Goal: Task Accomplishment & Management: Complete application form

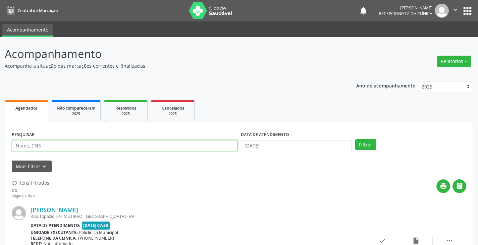
click at [200, 148] on input "text" at bounding box center [125, 145] width 226 height 11
click at [355, 139] on button "Filtrar" at bounding box center [365, 144] width 21 height 11
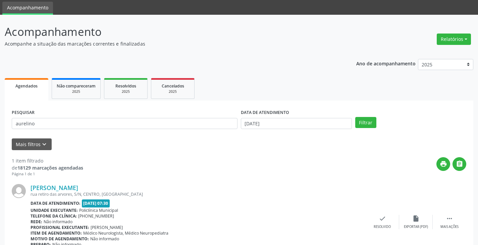
scroll to position [34, 0]
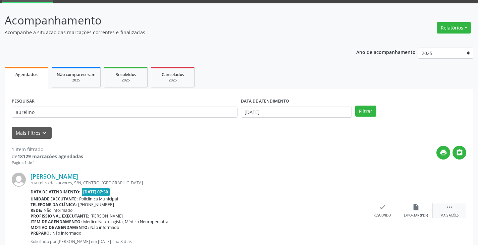
drag, startPoint x: 451, startPoint y: 212, endPoint x: 439, endPoint y: 209, distance: 13.1
click at [450, 212] on div " Mais ações" at bounding box center [450, 211] width 34 height 14
click at [351, 208] on icon "print" at bounding box center [348, 207] width 7 height 7
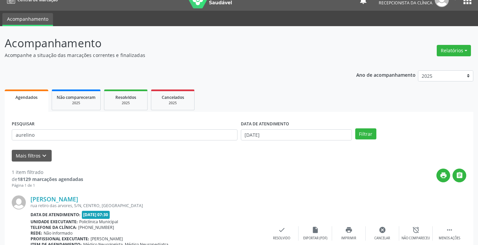
scroll to position [0, 0]
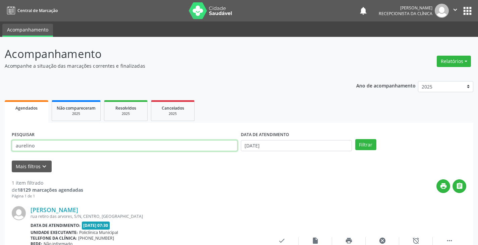
click at [143, 147] on input "aurelino" at bounding box center [125, 145] width 226 height 11
type input "a"
click at [355, 139] on button "Filtrar" at bounding box center [365, 144] width 21 height 11
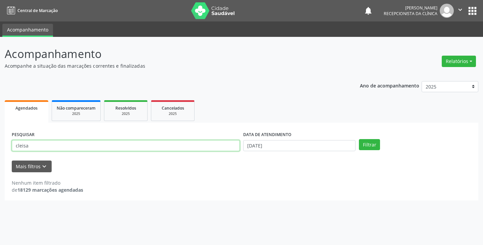
click at [148, 146] on input "cleisa" at bounding box center [126, 145] width 228 height 11
type input "clei"
click at [359, 139] on button "Filtrar" at bounding box center [369, 144] width 21 height 11
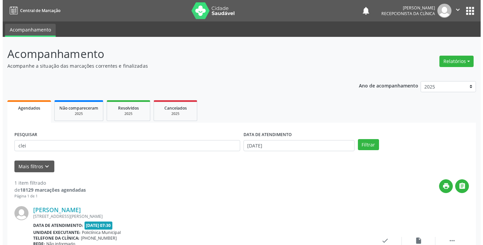
scroll to position [56, 0]
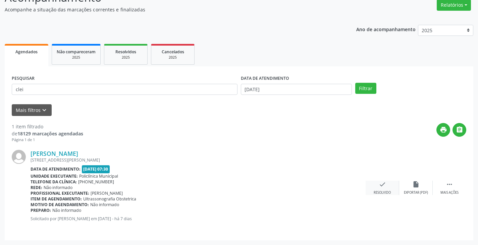
click at [382, 186] on icon "check" at bounding box center [382, 184] width 7 height 7
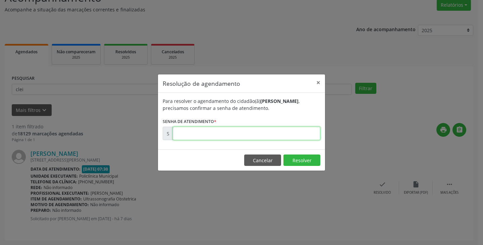
click at [278, 136] on input "text" at bounding box center [247, 133] width 148 height 13
type input "00181312"
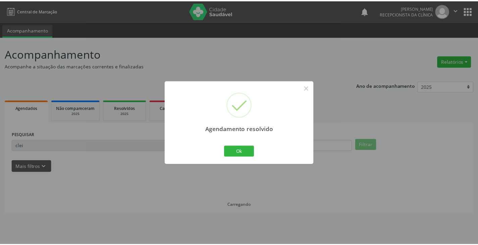
scroll to position [0, 0]
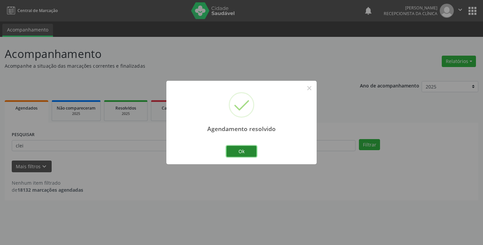
click at [241, 151] on button "Ok" at bounding box center [242, 151] width 30 height 11
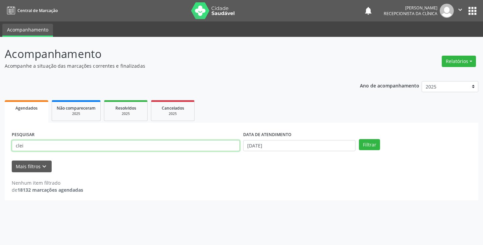
click at [206, 151] on input "clei" at bounding box center [126, 145] width 228 height 11
type input "c"
type input "jacil"
click at [359, 139] on button "Filtrar" at bounding box center [369, 144] width 21 height 11
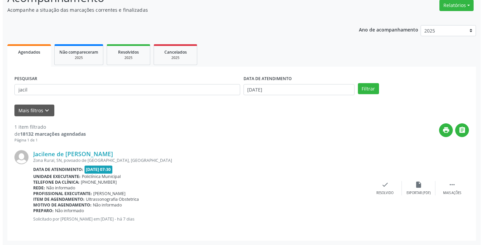
scroll to position [56, 0]
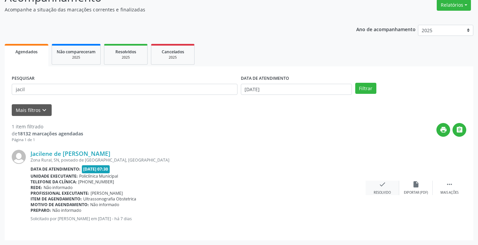
click at [378, 186] on div "check Resolvido" at bounding box center [383, 188] width 34 height 14
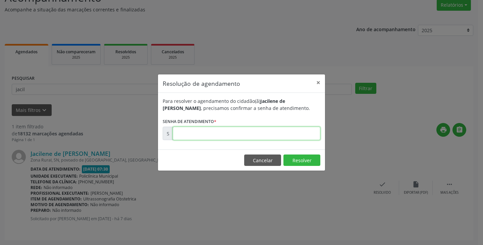
click at [291, 133] on input "text" at bounding box center [247, 133] width 148 height 13
type input "00181290"
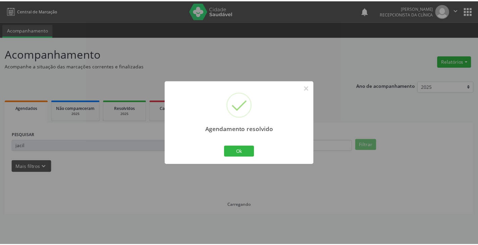
scroll to position [0, 0]
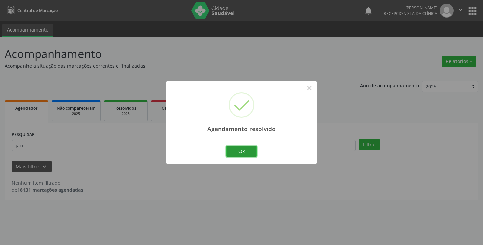
drag, startPoint x: 236, startPoint y: 149, endPoint x: 212, endPoint y: 145, distance: 24.2
click at [234, 149] on button "Ok" at bounding box center [242, 151] width 30 height 11
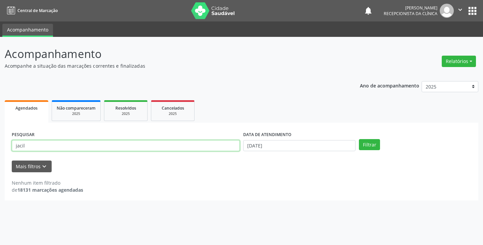
click at [212, 145] on input "jacil" at bounding box center [126, 145] width 228 height 11
type input "j"
type input "vaness"
click at [359, 139] on button "Filtrar" at bounding box center [369, 144] width 21 height 11
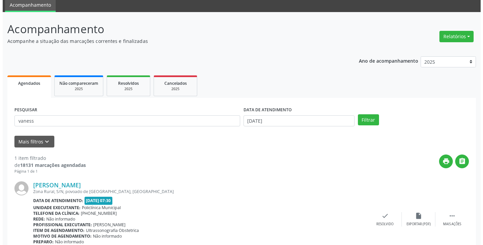
scroll to position [56, 0]
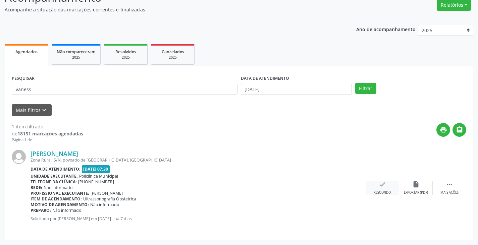
click at [383, 187] on icon "check" at bounding box center [382, 184] width 7 height 7
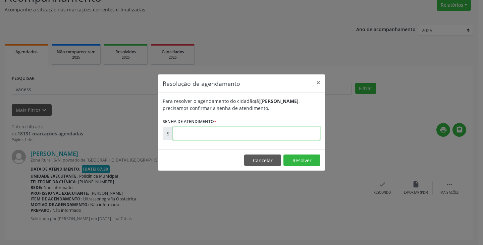
click at [295, 133] on input "text" at bounding box center [247, 133] width 148 height 13
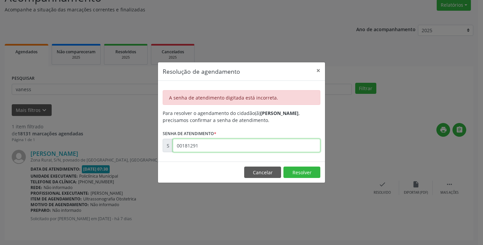
click at [303, 144] on input "00181291" at bounding box center [247, 145] width 148 height 13
type input "00181292"
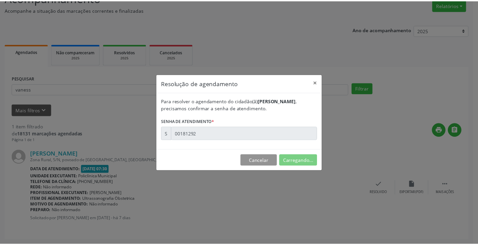
scroll to position [0, 0]
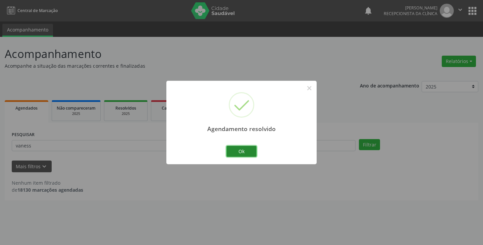
drag, startPoint x: 238, startPoint y: 152, endPoint x: 230, endPoint y: 151, distance: 8.5
click at [237, 152] on button "Ok" at bounding box center [242, 151] width 30 height 11
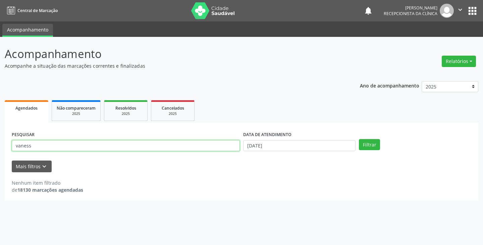
click at [217, 148] on input "vaness" at bounding box center [126, 145] width 228 height 11
type input "v"
type input "mire"
click at [359, 139] on button "Filtrar" at bounding box center [369, 144] width 21 height 11
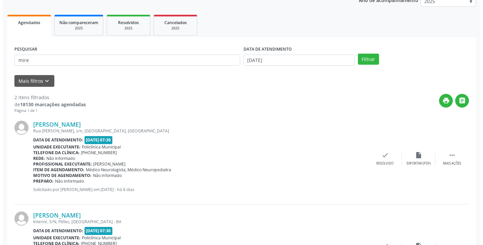
scroll to position [101, 0]
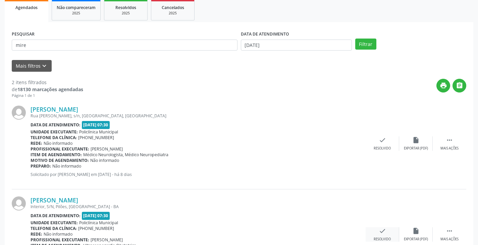
click at [380, 238] on div "Resolvido" at bounding box center [382, 239] width 17 height 5
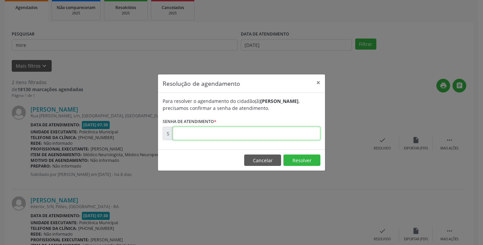
click at [291, 135] on input "text" at bounding box center [247, 133] width 148 height 13
type input "00181301"
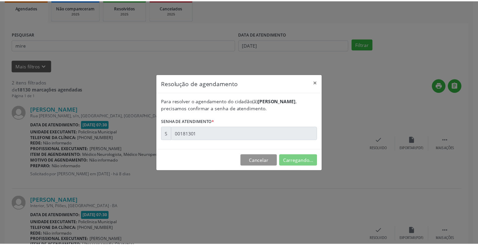
scroll to position [0, 0]
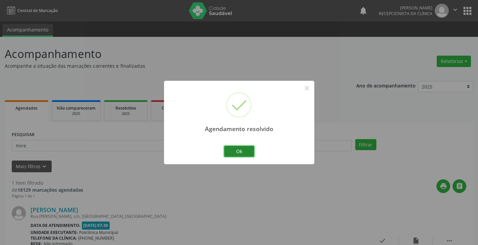
drag, startPoint x: 246, startPoint y: 153, endPoint x: 239, endPoint y: 151, distance: 6.7
click at [239, 151] on button "Ok" at bounding box center [239, 151] width 30 height 11
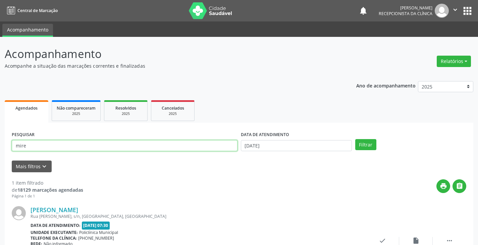
click at [213, 145] on input "mire" at bounding box center [125, 145] width 226 height 11
type input "m"
type input "livia"
click at [355, 139] on button "Filtrar" at bounding box center [365, 144] width 21 height 11
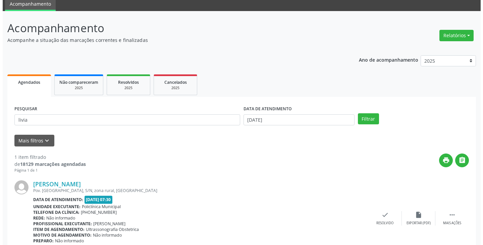
scroll to position [56, 0]
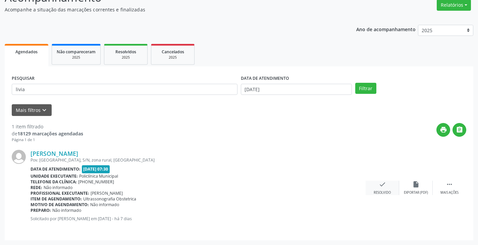
click at [377, 192] on div "Resolvido" at bounding box center [382, 193] width 17 height 5
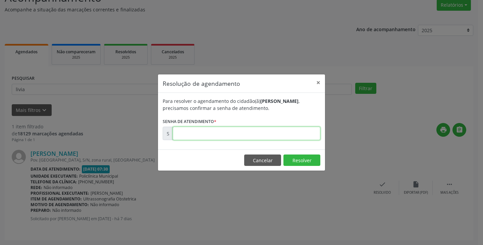
click at [290, 135] on input "text" at bounding box center [247, 133] width 148 height 13
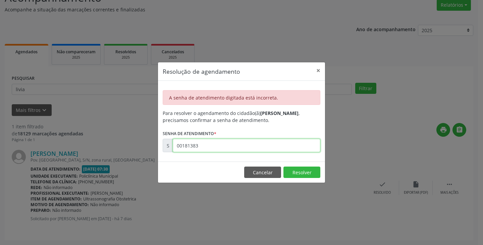
click at [247, 152] on input "00181383" at bounding box center [247, 145] width 148 height 13
type input "0"
type input "00181303"
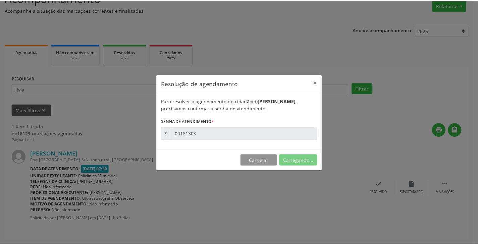
scroll to position [0, 0]
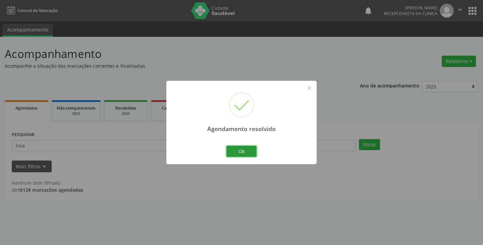
click at [247, 152] on button "Ok" at bounding box center [242, 151] width 30 height 11
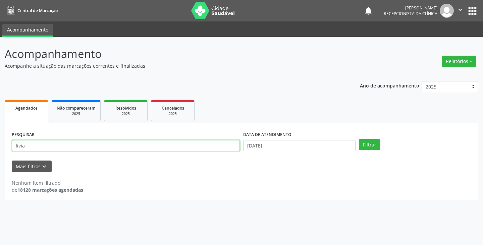
click at [223, 149] on input "livia" at bounding box center [126, 145] width 228 height 11
type input "l"
type input "jail"
click at [359, 139] on button "Filtrar" at bounding box center [369, 144] width 21 height 11
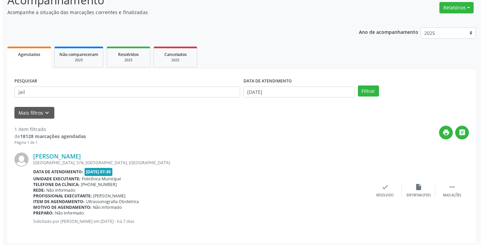
scroll to position [56, 0]
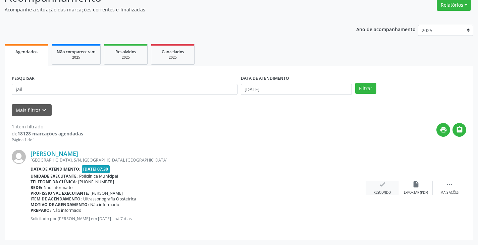
click at [377, 188] on div "check Resolvido" at bounding box center [383, 188] width 34 height 14
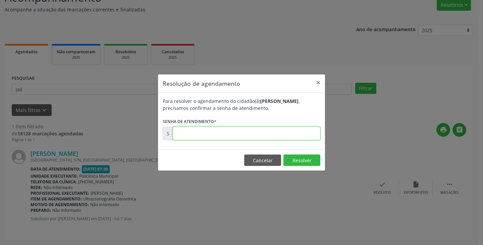
click at [287, 132] on input "text" at bounding box center [247, 133] width 148 height 13
type input "00181309"
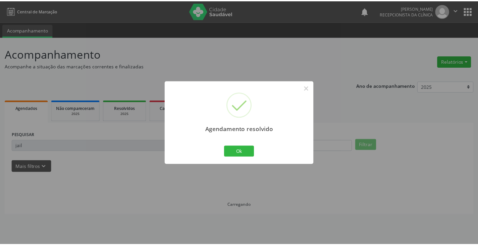
scroll to position [0, 0]
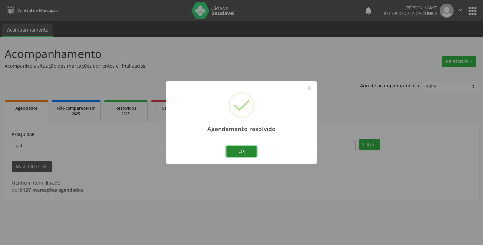
click at [242, 152] on button "Ok" at bounding box center [242, 151] width 30 height 11
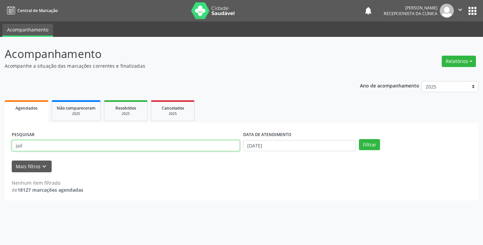
drag, startPoint x: 183, startPoint y: 149, endPoint x: 184, endPoint y: 142, distance: 6.8
click at [184, 147] on input "jail" at bounding box center [126, 145] width 228 height 11
type input "j"
click at [359, 139] on button "Filtrar" at bounding box center [369, 144] width 21 height 11
click at [148, 143] on input "clei" at bounding box center [126, 145] width 228 height 11
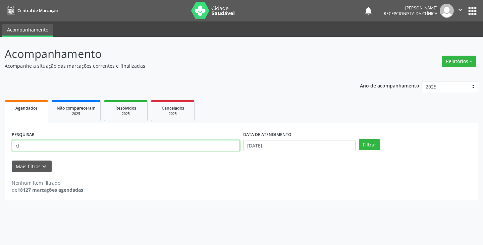
type input "c"
click at [359, 139] on button "Filtrar" at bounding box center [369, 144] width 21 height 11
click at [140, 147] on input "jail" at bounding box center [126, 145] width 228 height 11
type input "j"
type input "isla"
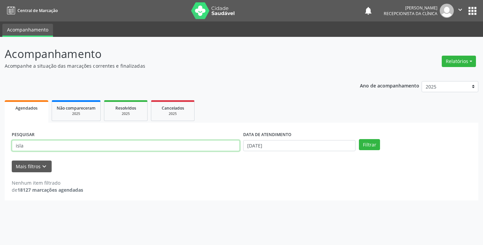
click at [359, 139] on button "Filtrar" at bounding box center [369, 144] width 21 height 11
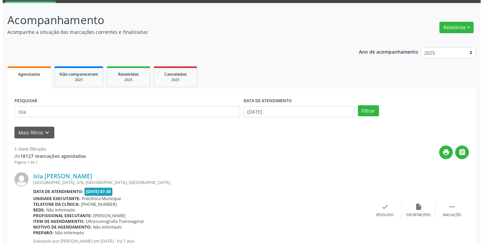
scroll to position [56, 0]
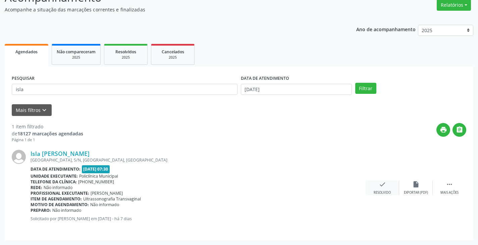
drag, startPoint x: 384, startPoint y: 190, endPoint x: 381, endPoint y: 190, distance: 3.7
click at [381, 190] on div "check Resolvido" at bounding box center [383, 188] width 34 height 14
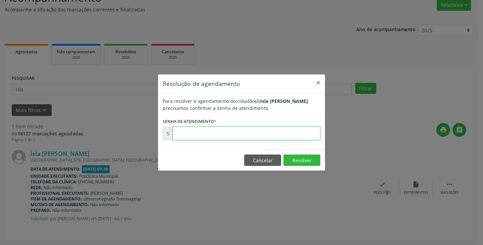
click at [303, 136] on input "text" at bounding box center [247, 133] width 148 height 13
type input "00181274"
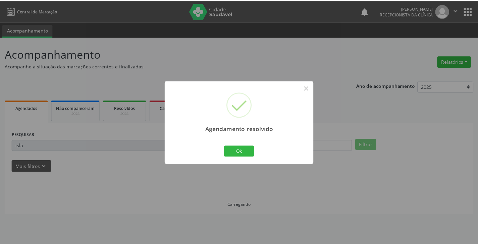
scroll to position [0, 0]
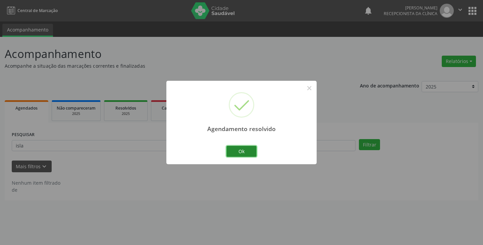
click at [244, 149] on button "Ok" at bounding box center [242, 151] width 30 height 11
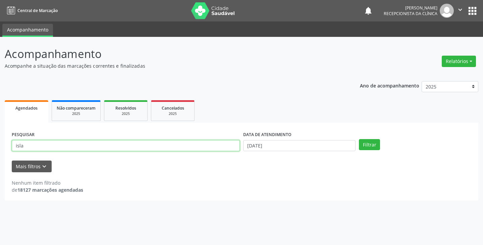
click at [223, 147] on input "isla" at bounding box center [126, 145] width 228 height 11
type input "i"
click at [186, 142] on input "text" at bounding box center [126, 145] width 228 height 11
type input "andre"
click at [359, 139] on button "Filtrar" at bounding box center [369, 144] width 21 height 11
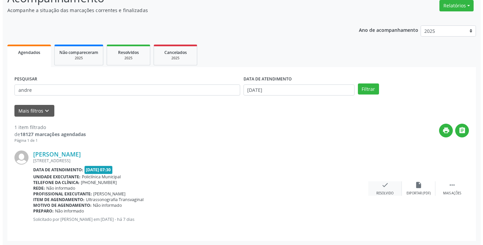
scroll to position [56, 0]
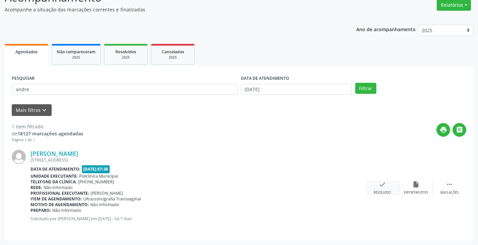
click at [378, 186] on div "check Resolvido" at bounding box center [383, 188] width 34 height 14
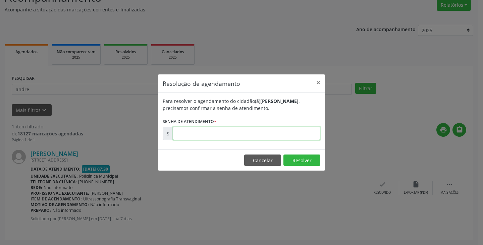
click at [300, 131] on input "text" at bounding box center [247, 133] width 148 height 13
type input "00181275"
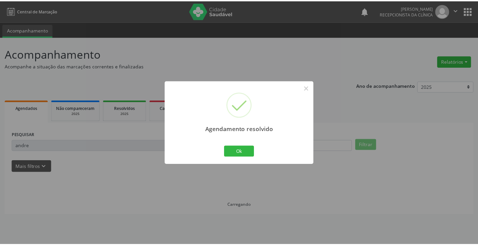
scroll to position [0, 0]
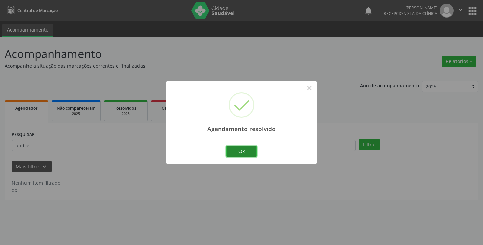
click at [242, 148] on button "Ok" at bounding box center [242, 151] width 30 height 11
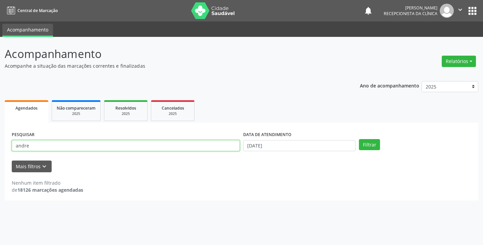
click at [216, 148] on input "andre" at bounding box center [126, 145] width 228 height 11
type input "a"
click at [215, 146] on input "text" at bounding box center [126, 145] width 228 height 11
click at [209, 147] on input "mam" at bounding box center [126, 145] width 228 height 11
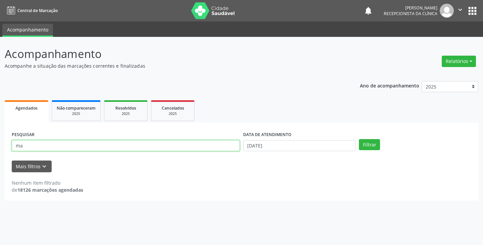
type input "m"
type input "manu"
click at [359, 139] on button "Filtrar" at bounding box center [369, 144] width 21 height 11
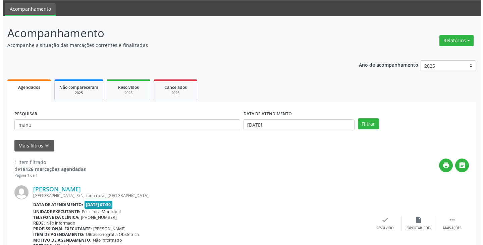
scroll to position [56, 0]
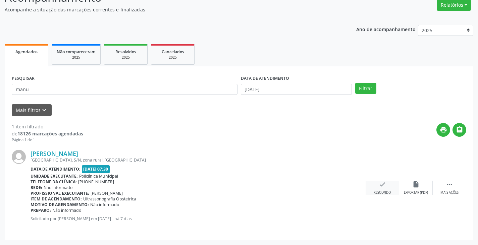
click at [388, 188] on div "check Resolvido" at bounding box center [383, 188] width 34 height 14
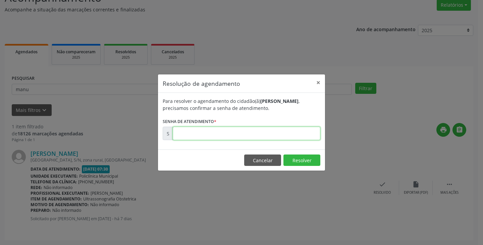
click at [254, 133] on input "text" at bounding box center [247, 133] width 148 height 13
type input "00181305"
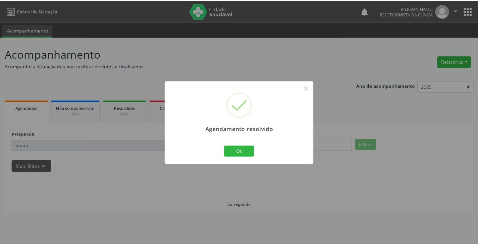
scroll to position [0, 0]
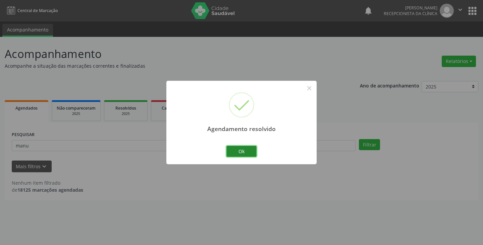
click at [231, 153] on button "Ok" at bounding box center [242, 151] width 30 height 11
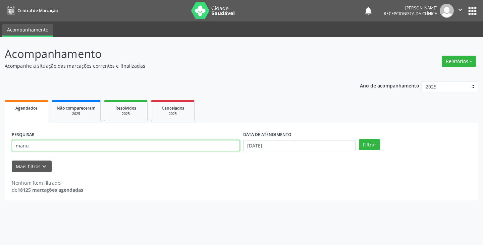
click at [223, 148] on input "manu" at bounding box center [126, 145] width 228 height 11
type input "m"
type input "patricia"
click at [359, 139] on button "Filtrar" at bounding box center [369, 144] width 21 height 11
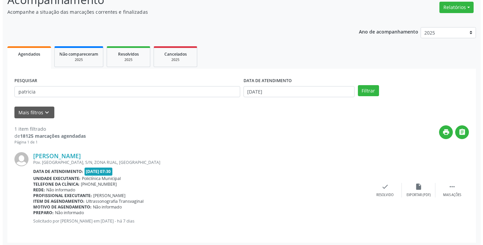
scroll to position [56, 0]
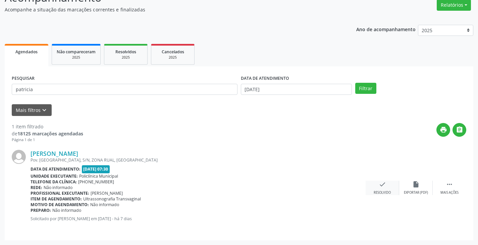
click at [380, 182] on icon "check" at bounding box center [382, 184] width 7 height 7
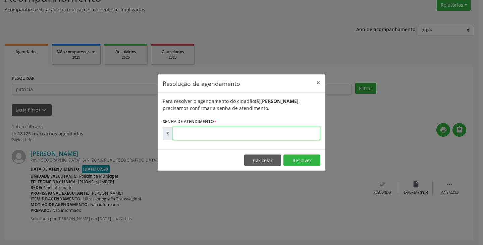
click at [299, 135] on input "text" at bounding box center [247, 133] width 148 height 13
type input "00181279"
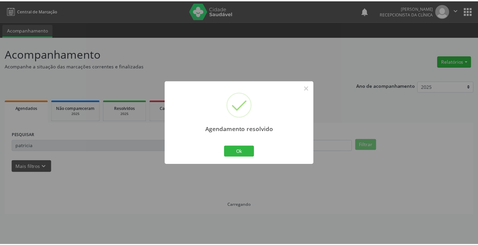
scroll to position [0, 0]
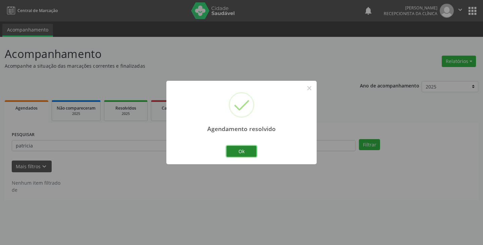
click at [247, 150] on button "Ok" at bounding box center [242, 151] width 30 height 11
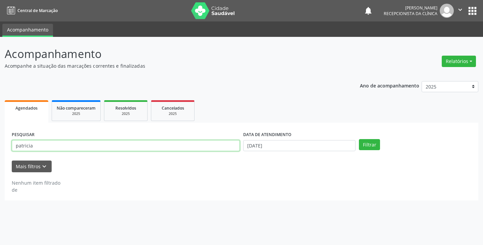
click at [217, 147] on input "patricia" at bounding box center [126, 145] width 228 height 11
type input "p"
type input "iraci"
click at [359, 139] on button "Filtrar" at bounding box center [369, 144] width 21 height 11
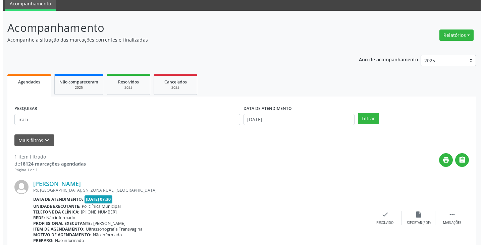
scroll to position [56, 0]
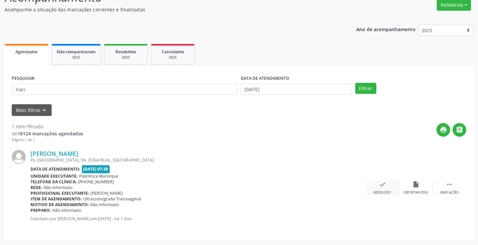
click at [385, 191] on div "Resolvido" at bounding box center [382, 193] width 17 height 5
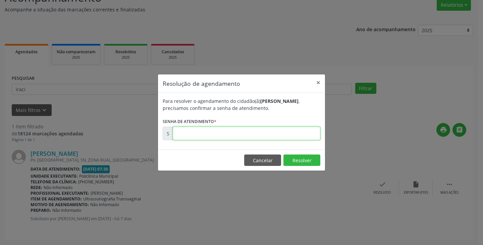
click at [312, 134] on input "text" at bounding box center [247, 133] width 148 height 13
type input "00181286"
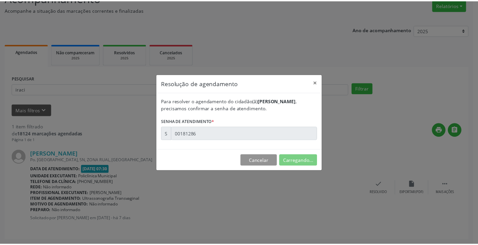
scroll to position [0, 0]
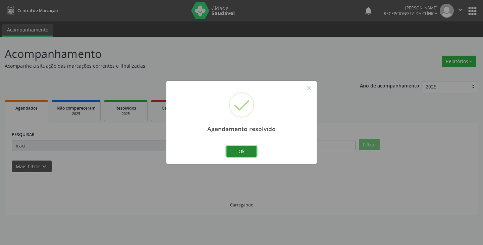
drag, startPoint x: 247, startPoint y: 152, endPoint x: 204, endPoint y: 145, distance: 43.8
click at [241, 151] on button "Ok" at bounding box center [242, 151] width 30 height 11
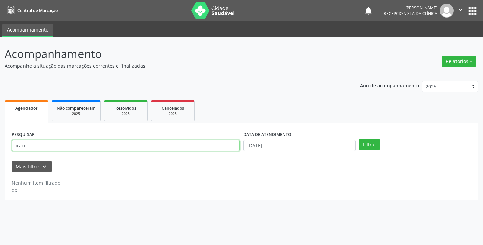
click at [204, 145] on input "iraci" at bounding box center [126, 145] width 228 height 11
type input "i"
type input "[PERSON_NAME]"
click at [359, 139] on button "Filtrar" at bounding box center [369, 144] width 21 height 11
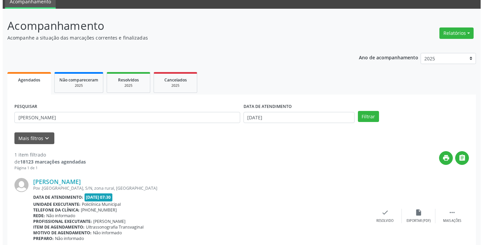
scroll to position [56, 0]
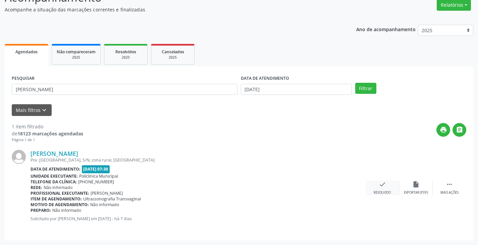
click at [379, 186] on icon "check" at bounding box center [382, 184] width 7 height 7
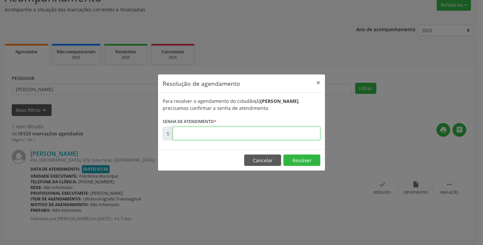
click at [278, 136] on input "text" at bounding box center [247, 133] width 148 height 13
type input "00181289"
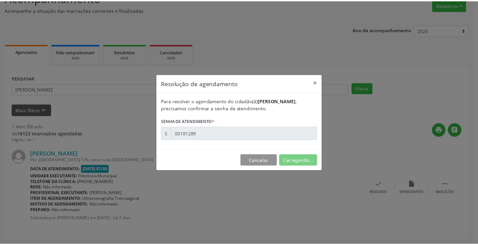
scroll to position [0, 0]
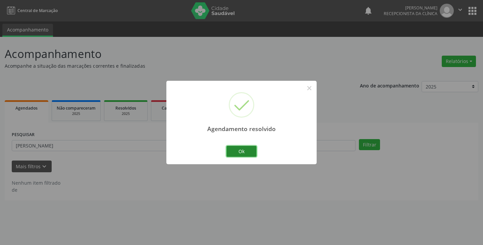
click at [247, 150] on button "Ok" at bounding box center [242, 151] width 30 height 11
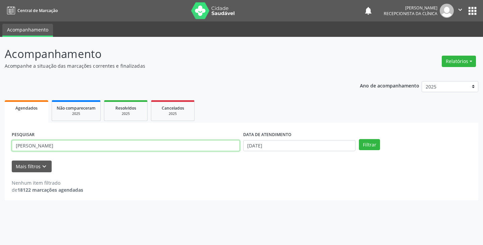
click at [230, 147] on input "[PERSON_NAME]" at bounding box center [126, 145] width 228 height 11
click at [359, 139] on button "Filtrar" at bounding box center [369, 144] width 21 height 11
click at [180, 145] on input "malig" at bounding box center [126, 145] width 228 height 11
type input "m"
type input "ligi"
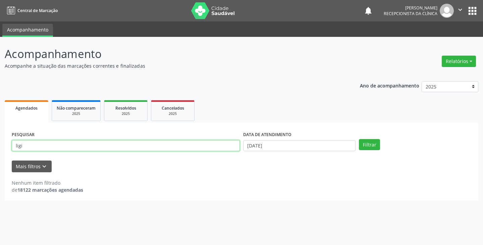
click at [359, 139] on button "Filtrar" at bounding box center [369, 144] width 21 height 11
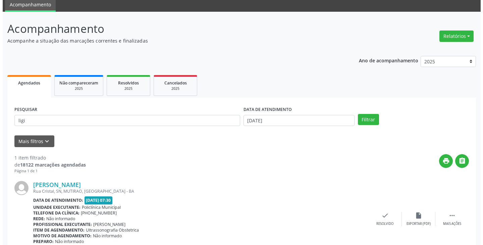
scroll to position [56, 0]
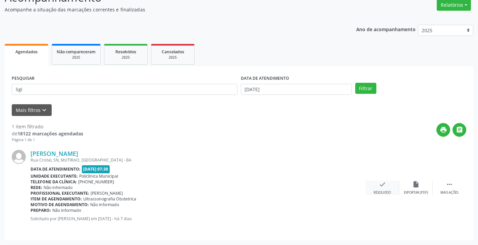
click at [387, 188] on div "check Resolvido" at bounding box center [383, 188] width 34 height 14
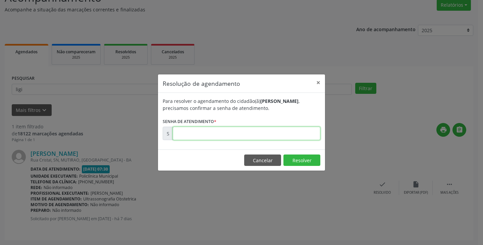
click at [300, 134] on input "text" at bounding box center [247, 133] width 148 height 13
type input "00181315"
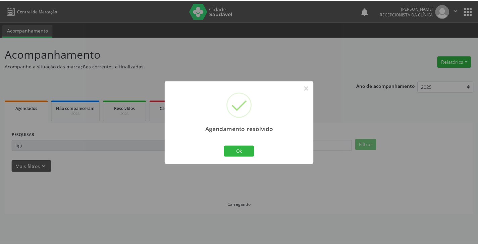
scroll to position [0, 0]
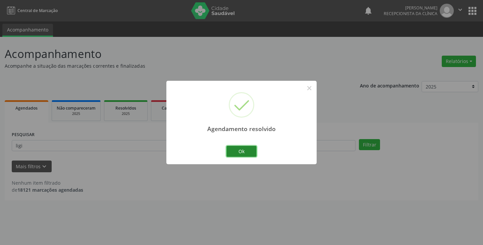
click at [244, 149] on button "Ok" at bounding box center [242, 151] width 30 height 11
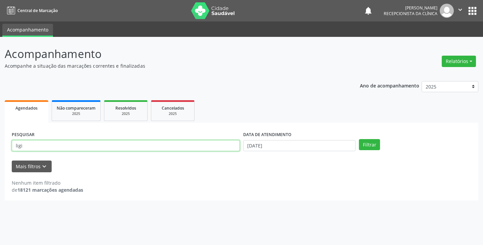
click at [204, 145] on input "ligi" at bounding box center [126, 145] width 228 height 11
type input "l"
type input "josefa"
click at [359, 139] on button "Filtrar" at bounding box center [369, 144] width 21 height 11
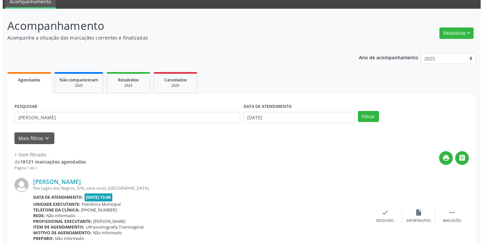
scroll to position [56, 0]
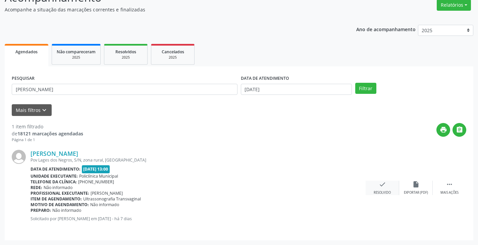
click at [382, 186] on icon "check" at bounding box center [382, 184] width 7 height 7
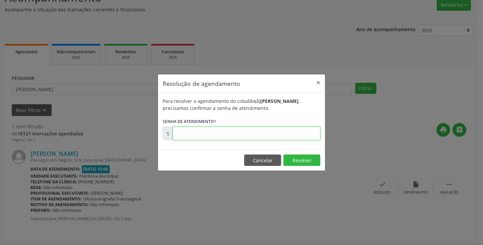
click at [289, 133] on input "text" at bounding box center [247, 133] width 148 height 13
type input "00181320"
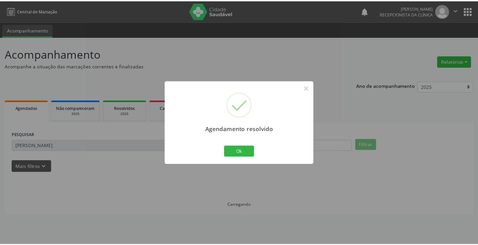
scroll to position [0, 0]
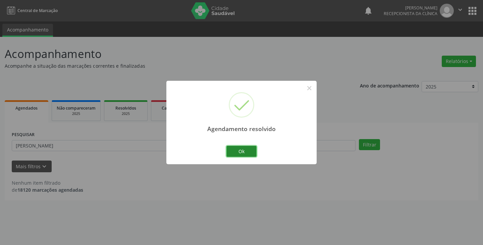
click at [248, 153] on button "Ok" at bounding box center [242, 151] width 30 height 11
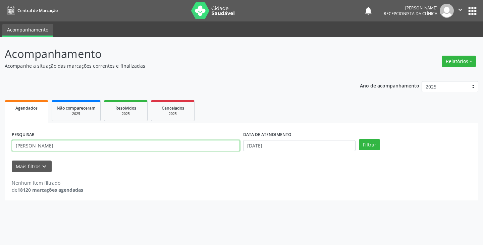
click at [177, 145] on input "josefa" at bounding box center [126, 145] width 228 height 11
type input "j"
type input "maril"
click at [359, 139] on button "Filtrar" at bounding box center [369, 144] width 21 height 11
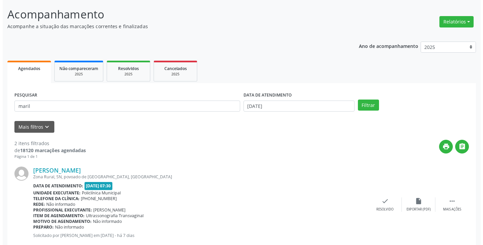
scroll to position [101, 0]
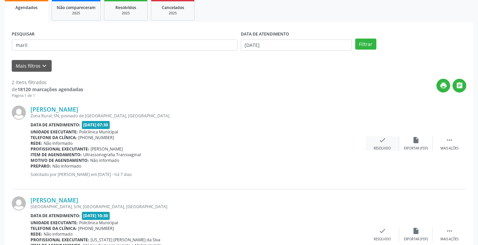
click at [383, 142] on icon "check" at bounding box center [382, 140] width 7 height 7
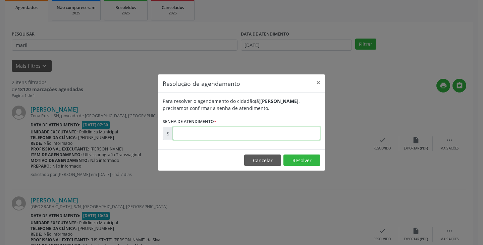
click at [291, 132] on input "text" at bounding box center [247, 133] width 148 height 13
type input "00181288"
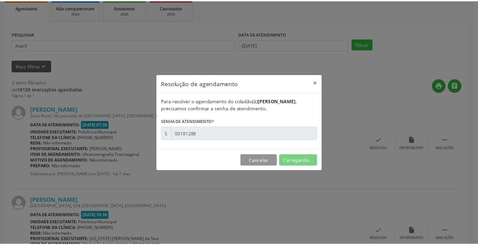
scroll to position [0, 0]
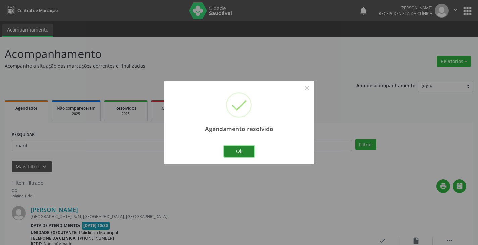
click at [244, 151] on button "Ok" at bounding box center [239, 151] width 30 height 11
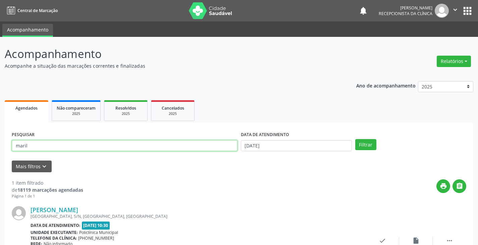
click at [225, 148] on input "maril" at bounding box center [125, 145] width 226 height 11
type input "m"
type input "rosa"
click at [355, 139] on button "Filtrar" at bounding box center [365, 144] width 21 height 11
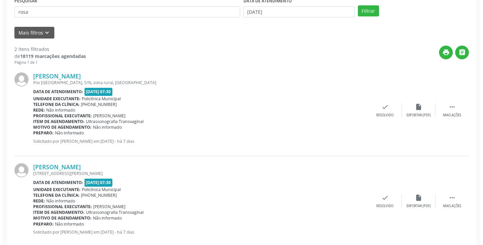
scroll to position [134, 0]
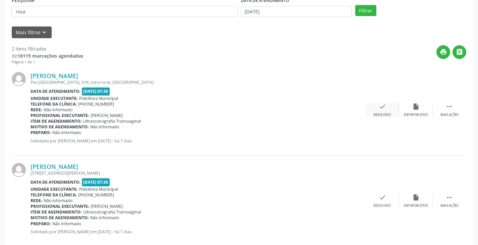
click at [387, 109] on div "check Resolvido" at bounding box center [383, 110] width 34 height 14
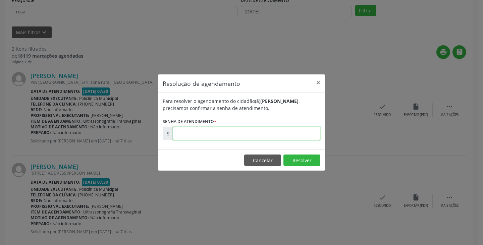
click at [292, 138] on input "text" at bounding box center [247, 133] width 148 height 13
type input "00181281"
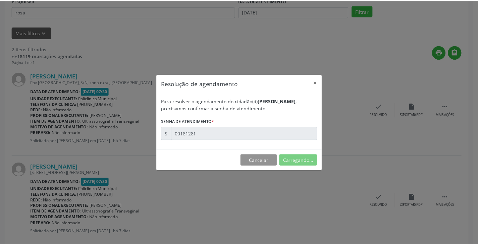
scroll to position [0, 0]
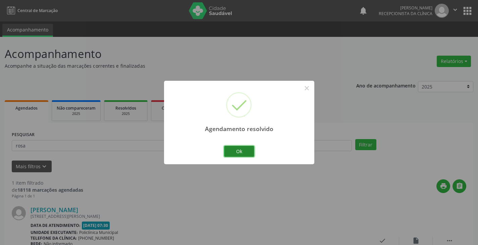
click at [242, 151] on button "Ok" at bounding box center [239, 151] width 30 height 11
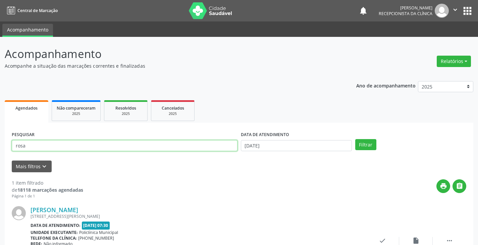
click at [185, 149] on input "rosa" at bounding box center [125, 145] width 226 height 11
type input "r"
type input "jane"
click at [355, 139] on button "Filtrar" at bounding box center [365, 144] width 21 height 11
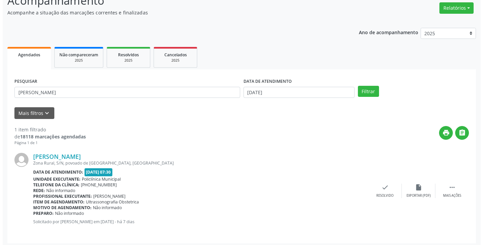
scroll to position [56, 0]
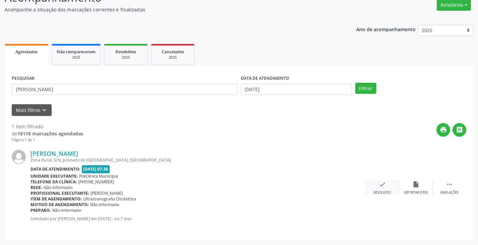
click at [380, 187] on icon "check" at bounding box center [382, 184] width 7 height 7
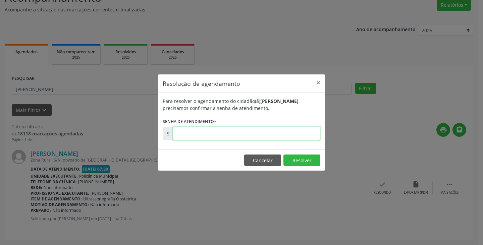
click at [304, 135] on input "text" at bounding box center [247, 133] width 148 height 13
type input "00181295"
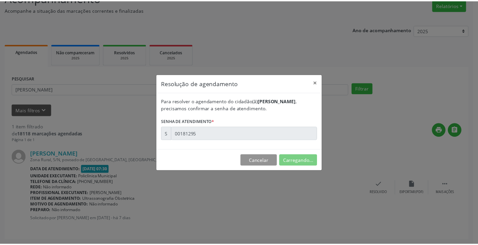
scroll to position [0, 0]
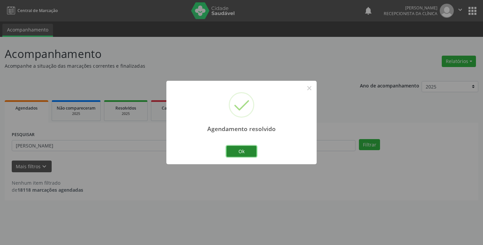
click at [246, 150] on button "Ok" at bounding box center [242, 151] width 30 height 11
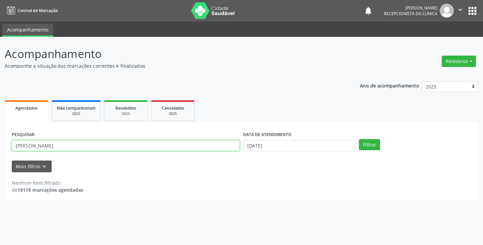
click at [184, 148] on input "jane" at bounding box center [126, 145] width 228 height 11
type input "j"
click at [359, 139] on button "Filtrar" at bounding box center [369, 144] width 21 height 11
click at [148, 145] on input "emile" at bounding box center [126, 145] width 228 height 11
type input "e"
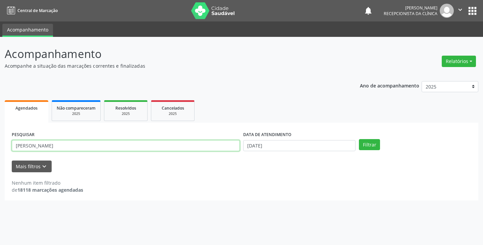
click at [359, 139] on button "Filtrar" at bounding box center [369, 144] width 21 height 11
click at [121, 146] on input "emile" at bounding box center [126, 145] width 228 height 11
type input "e"
type input "emille"
click at [359, 139] on button "Filtrar" at bounding box center [369, 144] width 21 height 11
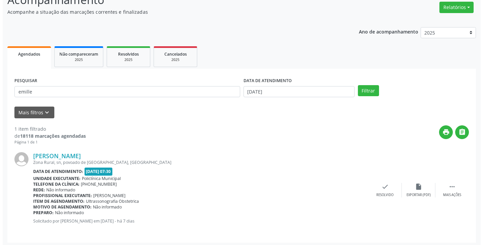
scroll to position [56, 0]
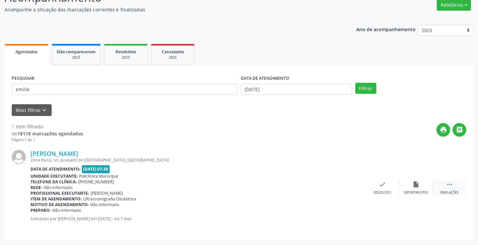
click at [447, 191] on div "Mais ações" at bounding box center [450, 193] width 18 height 5
click at [349, 186] on icon "print" at bounding box center [348, 184] width 7 height 7
click at [281, 183] on icon "check" at bounding box center [281, 184] width 7 height 7
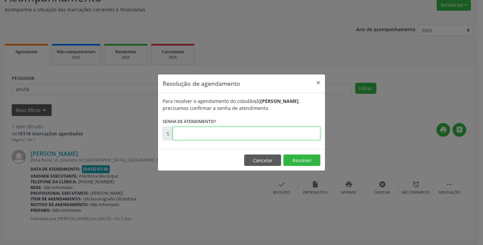
click at [214, 134] on input "text" at bounding box center [247, 133] width 148 height 13
type input "00181348"
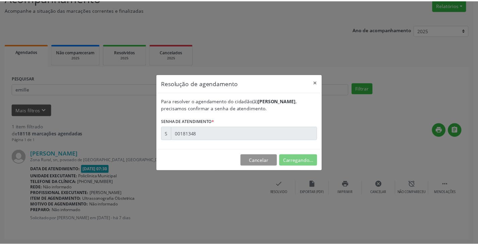
scroll to position [0, 0]
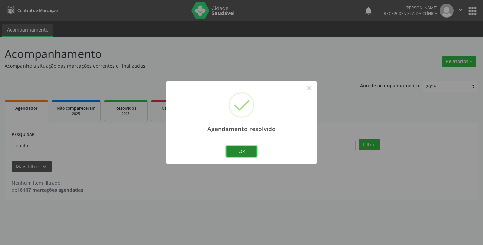
click at [235, 147] on button "Ok" at bounding box center [242, 151] width 30 height 11
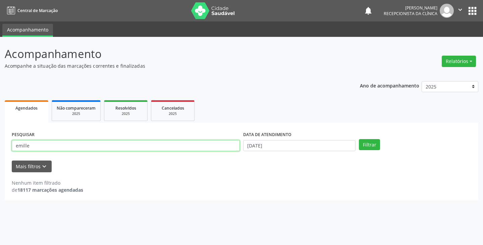
click at [183, 143] on input "emille" at bounding box center [126, 145] width 228 height 11
type input "e"
type input "danila"
click at [359, 139] on button "Filtrar" at bounding box center [369, 144] width 21 height 11
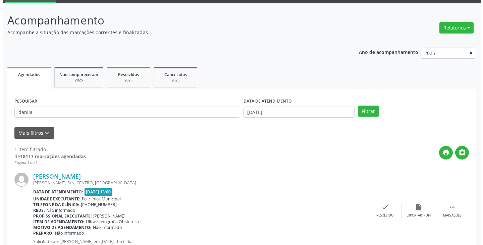
scroll to position [56, 0]
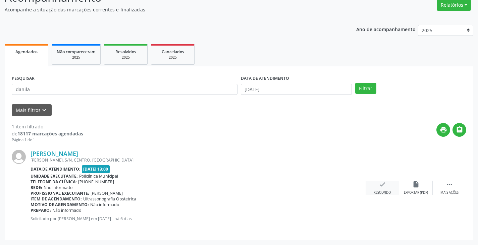
click at [384, 191] on div "Resolvido" at bounding box center [382, 193] width 17 height 5
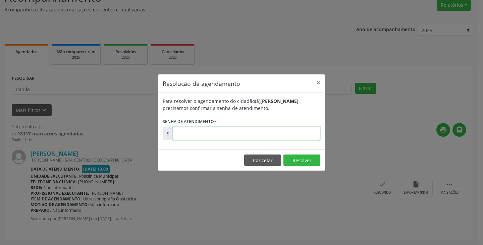
click at [292, 137] on input "text" at bounding box center [247, 133] width 148 height 13
type input "00181739"
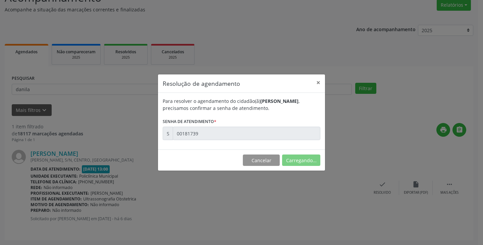
scroll to position [0, 0]
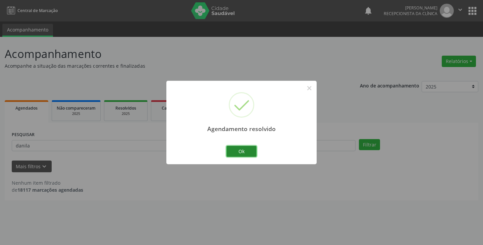
click at [231, 150] on button "Ok" at bounding box center [242, 151] width 30 height 11
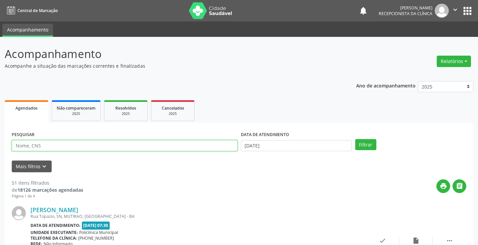
click at [191, 143] on input "text" at bounding box center [125, 145] width 226 height 11
type input "mirela"
click at [355, 139] on button "Filtrar" at bounding box center [365, 144] width 21 height 11
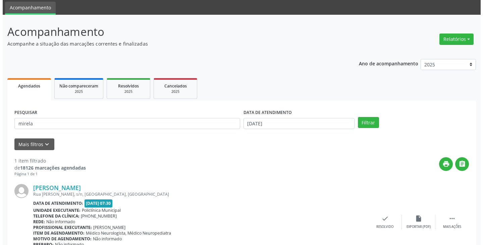
scroll to position [56, 0]
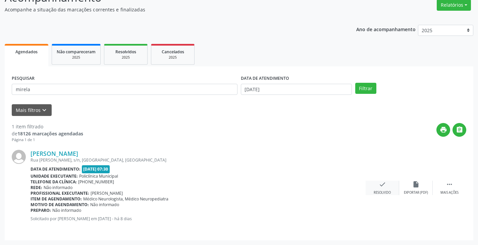
click at [383, 182] on icon "check" at bounding box center [382, 184] width 7 height 7
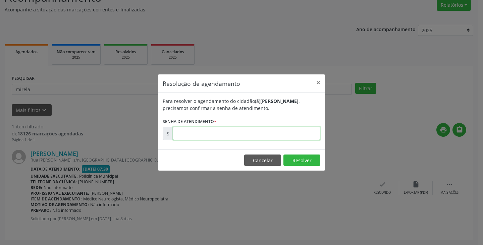
click at [232, 135] on input "text" at bounding box center [247, 133] width 148 height 13
type input "00181051"
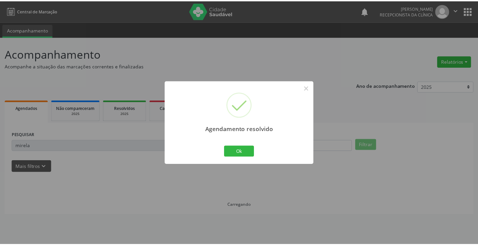
scroll to position [0, 0]
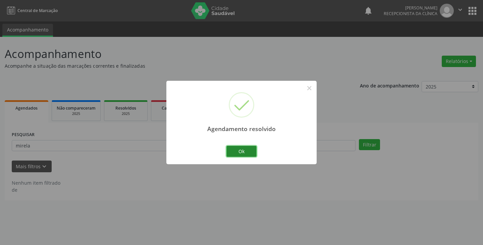
click at [231, 147] on button "Ok" at bounding box center [242, 151] width 30 height 11
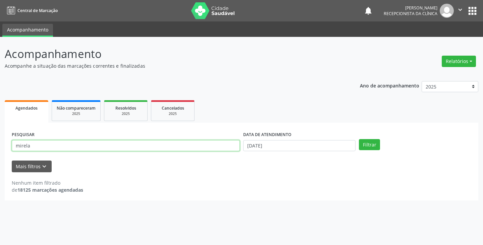
click at [180, 147] on input "mirela" at bounding box center [126, 145] width 228 height 11
type input "m"
type input "aurel"
click at [359, 139] on button "Filtrar" at bounding box center [369, 144] width 21 height 11
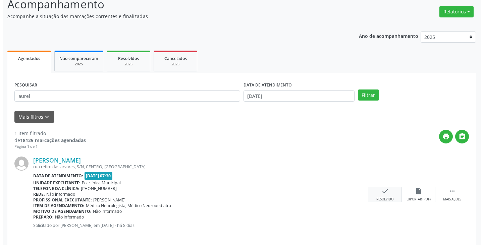
scroll to position [56, 0]
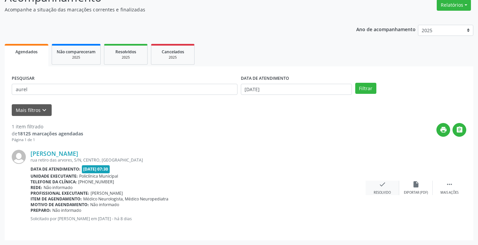
click at [381, 184] on icon "check" at bounding box center [382, 184] width 7 height 7
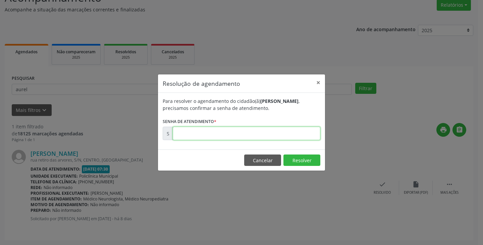
click at [275, 133] on input "text" at bounding box center [247, 133] width 148 height 13
type input "00181055"
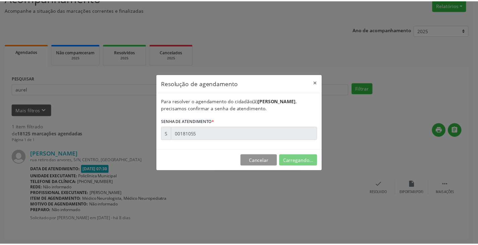
scroll to position [0, 0]
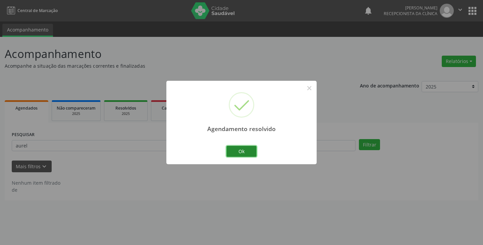
click at [242, 148] on button "Ok" at bounding box center [242, 151] width 30 height 11
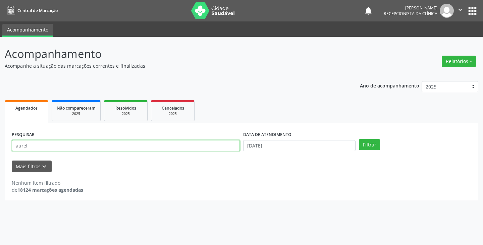
click at [216, 149] on input "aurel" at bounding box center [126, 145] width 228 height 11
type input "a"
type input "manoel"
click at [359, 139] on button "Filtrar" at bounding box center [369, 144] width 21 height 11
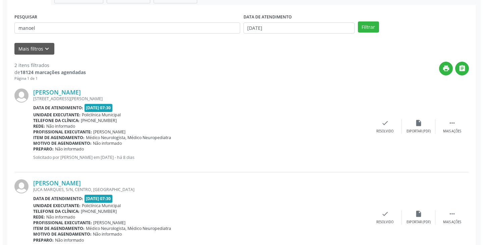
scroll to position [134, 0]
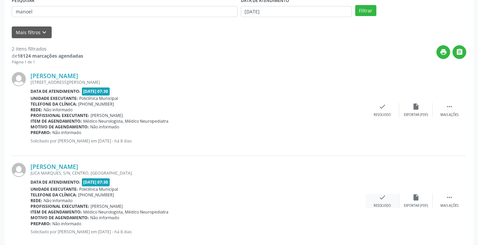
click at [384, 196] on icon "check" at bounding box center [382, 197] width 7 height 7
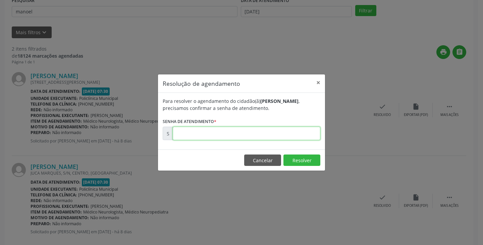
click at [297, 135] on input "text" at bounding box center [247, 133] width 148 height 13
type input "00181060"
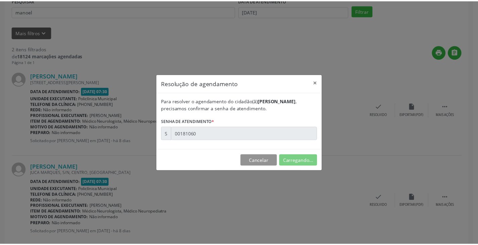
scroll to position [0, 0]
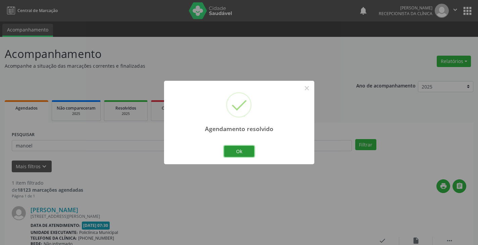
drag, startPoint x: 249, startPoint y: 152, endPoint x: 205, endPoint y: 145, distance: 45.2
click at [247, 152] on button "Ok" at bounding box center [239, 151] width 30 height 11
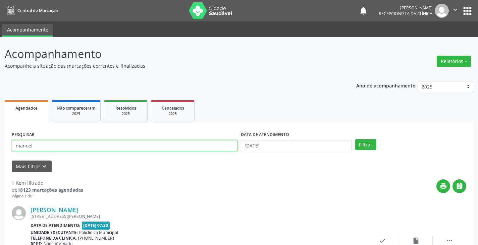
click at [204, 146] on input "manoel" at bounding box center [125, 145] width 226 height 11
type input "m"
type input "[PERSON_NAME]"
click at [355, 139] on button "Filtrar" at bounding box center [365, 144] width 21 height 11
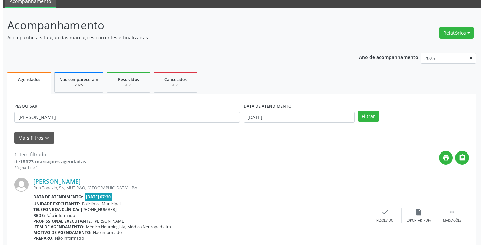
scroll to position [56, 0]
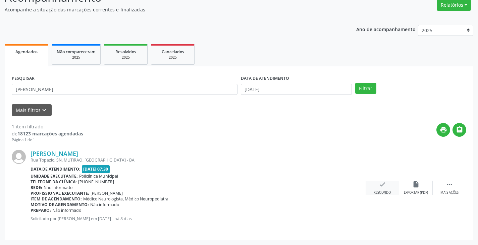
click at [380, 184] on icon "check" at bounding box center [382, 184] width 7 height 7
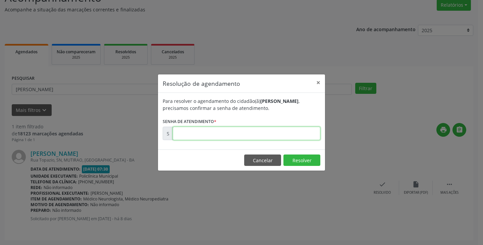
click at [295, 132] on input "text" at bounding box center [247, 133] width 148 height 13
type input "00181050"
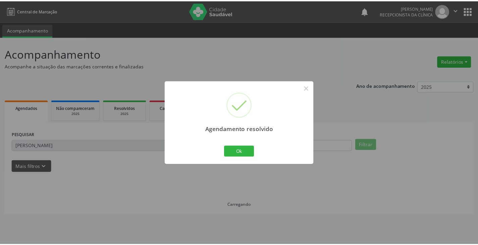
scroll to position [0, 0]
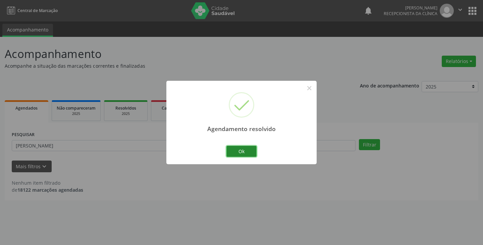
click at [239, 148] on button "Ok" at bounding box center [242, 151] width 30 height 11
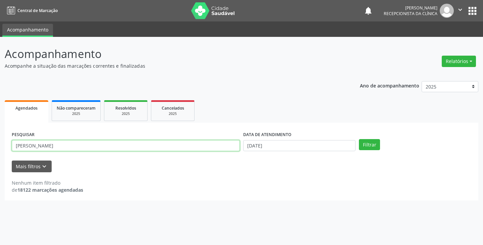
click at [217, 148] on input "[PERSON_NAME]" at bounding box center [126, 145] width 228 height 11
type input "m"
type input "manoel"
click at [359, 139] on button "Filtrar" at bounding box center [369, 144] width 21 height 11
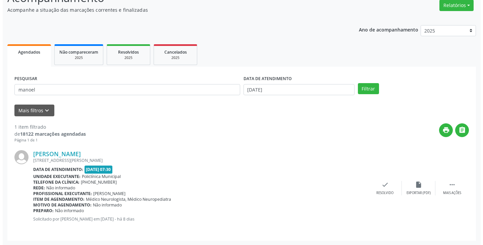
scroll to position [56, 0]
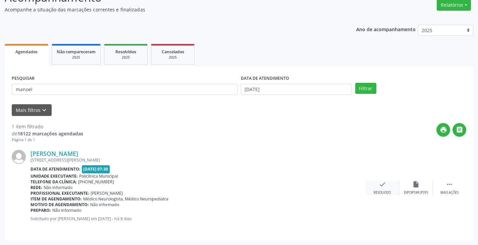
click at [379, 184] on icon "check" at bounding box center [382, 184] width 7 height 7
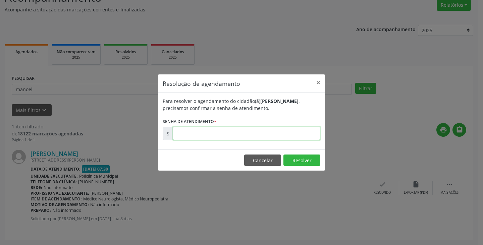
click at [301, 137] on input "text" at bounding box center [247, 133] width 148 height 13
type input "00181052"
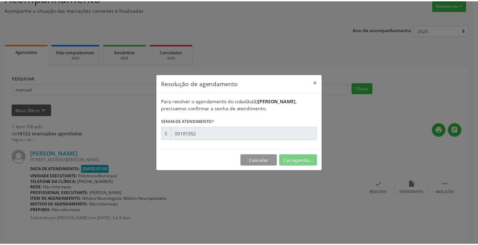
scroll to position [0, 0]
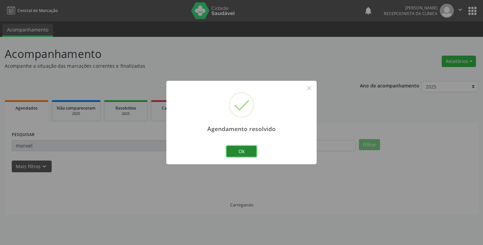
click at [231, 147] on button "Ok" at bounding box center [242, 151] width 30 height 11
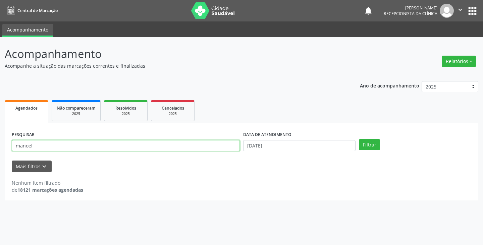
click at [221, 146] on input "manoel" at bounding box center [126, 145] width 228 height 11
type input "m"
type input "dieg"
click at [359, 139] on button "Filtrar" at bounding box center [369, 144] width 21 height 11
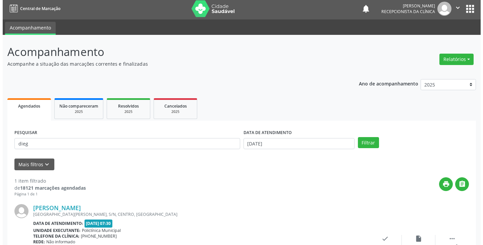
scroll to position [56, 0]
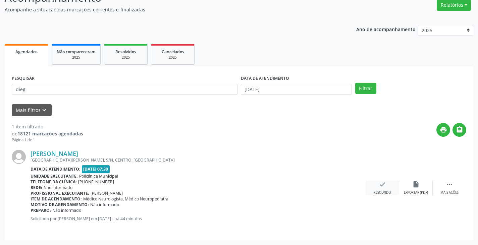
click at [381, 184] on icon "check" at bounding box center [382, 184] width 7 height 7
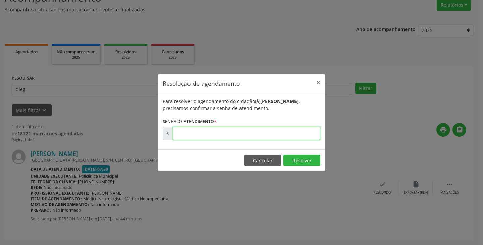
click at [303, 135] on input "text" at bounding box center [247, 133] width 148 height 13
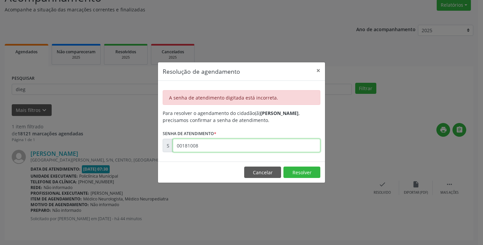
click at [253, 146] on input "00181008" at bounding box center [247, 145] width 148 height 13
type input "0"
type input "00182508"
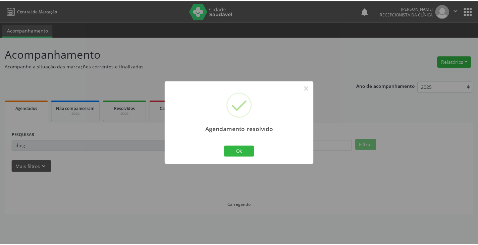
scroll to position [0, 0]
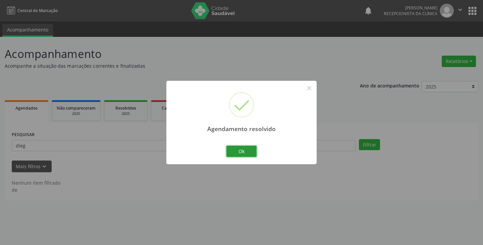
drag, startPoint x: 238, startPoint y: 154, endPoint x: 232, endPoint y: 153, distance: 6.2
click at [238, 154] on button "Ok" at bounding box center [242, 151] width 30 height 11
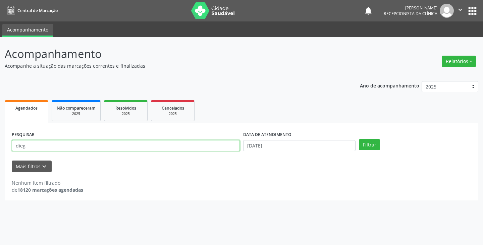
click at [219, 147] on input "dieg" at bounding box center [126, 145] width 228 height 11
type input "d"
type input "cicer"
click at [359, 139] on button "Filtrar" at bounding box center [369, 144] width 21 height 11
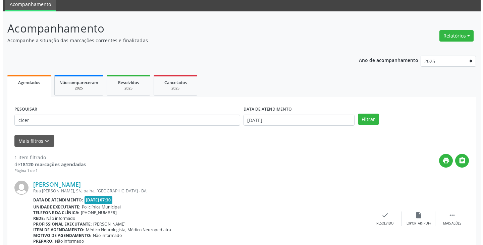
scroll to position [56, 0]
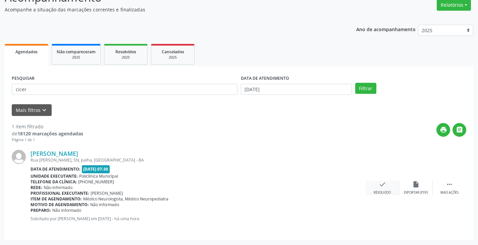
click at [378, 183] on div "check Resolvido" at bounding box center [383, 188] width 34 height 14
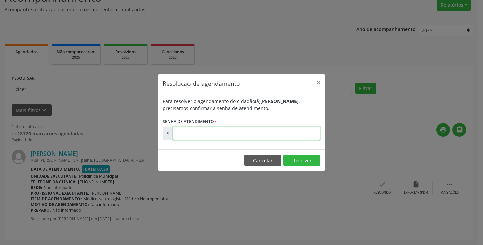
click at [290, 132] on input "text" at bounding box center [247, 133] width 148 height 13
type input "00182506"
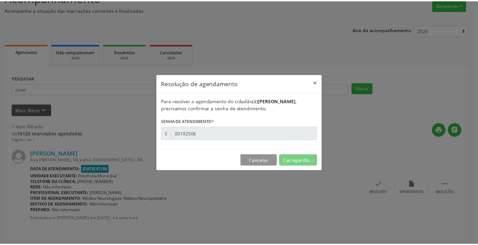
scroll to position [0, 0]
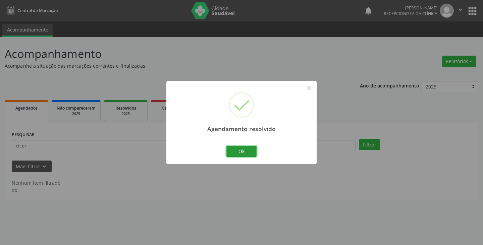
drag, startPoint x: 238, startPoint y: 153, endPoint x: 216, endPoint y: 148, distance: 22.4
click at [234, 153] on button "Ok" at bounding box center [242, 151] width 30 height 11
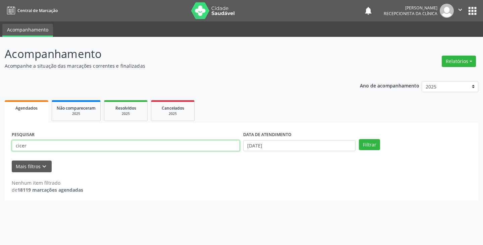
click at [205, 146] on input "cicer" at bounding box center [126, 145] width 228 height 11
type input "c"
type input "anto"
click at [359, 139] on button "Filtrar" at bounding box center [369, 144] width 21 height 11
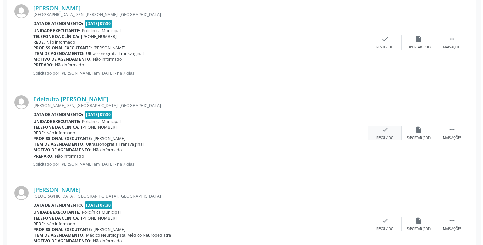
scroll to position [269, 0]
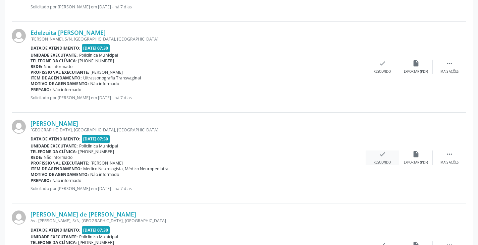
click at [381, 158] on icon "check" at bounding box center [382, 154] width 7 height 7
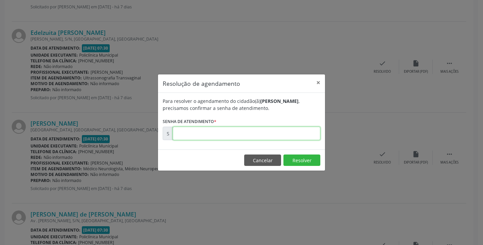
click at [306, 134] on input "text" at bounding box center [247, 133] width 148 height 13
type input "00181322"
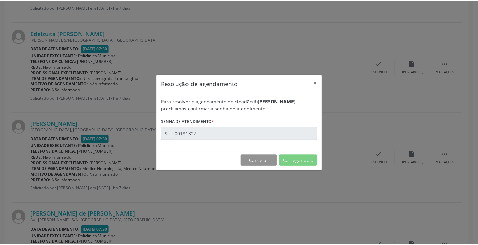
scroll to position [0, 0]
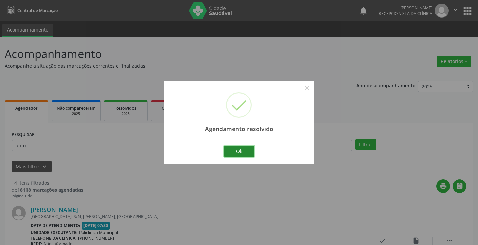
click at [234, 149] on button "Ok" at bounding box center [239, 151] width 30 height 11
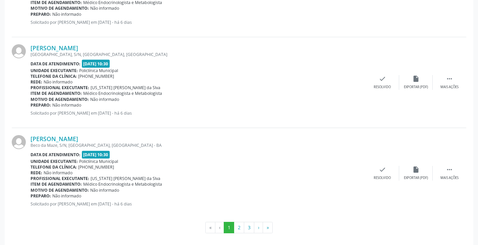
scroll to position [1350, 0]
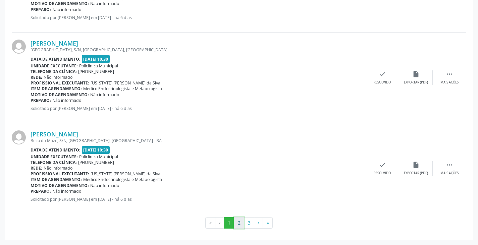
click at [237, 223] on button "2" at bounding box center [239, 223] width 10 height 11
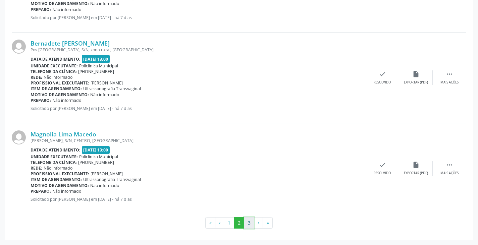
click at [250, 226] on button "3" at bounding box center [249, 223] width 10 height 11
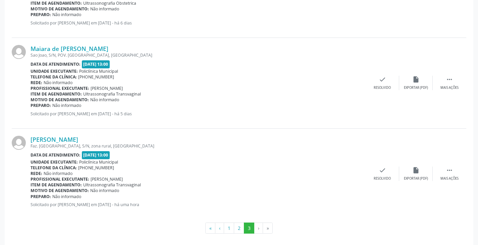
scroll to position [1167, 0]
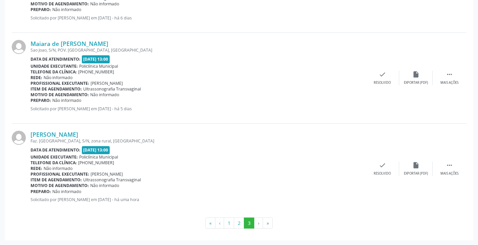
click at [258, 225] on li "›" at bounding box center [258, 223] width 9 height 11
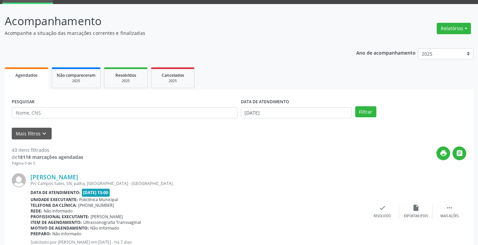
scroll to position [0, 0]
